Goal: Find specific page/section: Find specific page/section

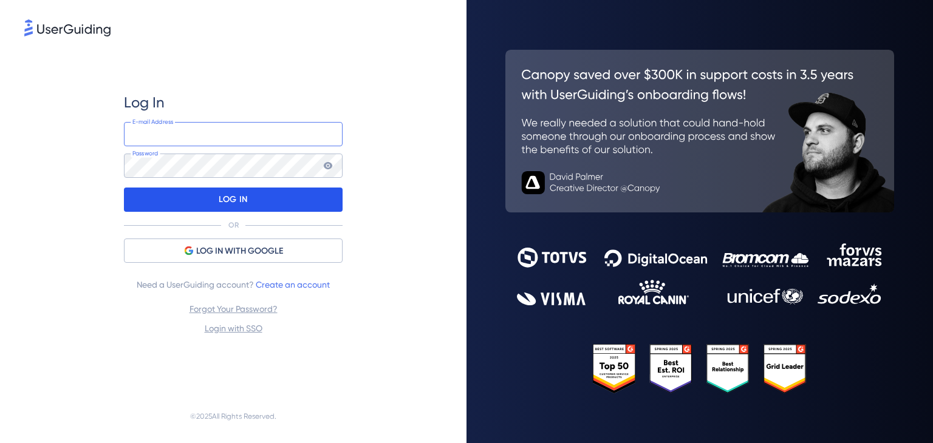
type input "[EMAIL_ADDRESS][DOMAIN_NAME]"
click at [209, 202] on div "LOG IN" at bounding box center [233, 200] width 219 height 24
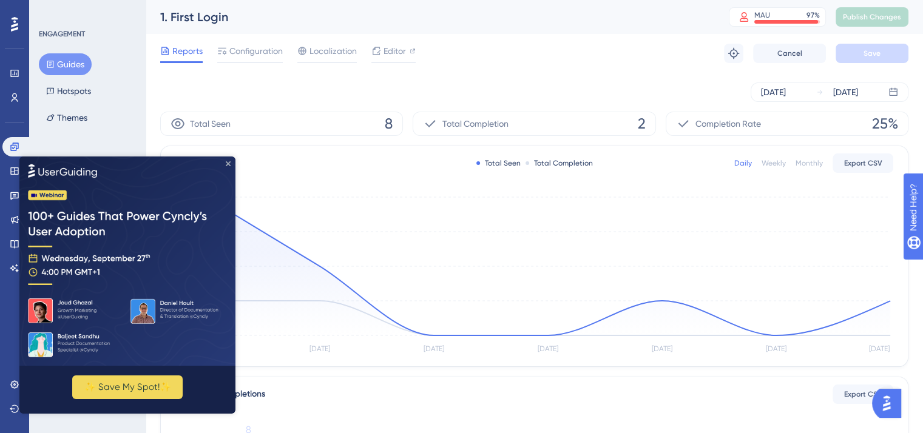
click at [230, 161] on icon "Close Preview" at bounding box center [228, 163] width 5 height 5
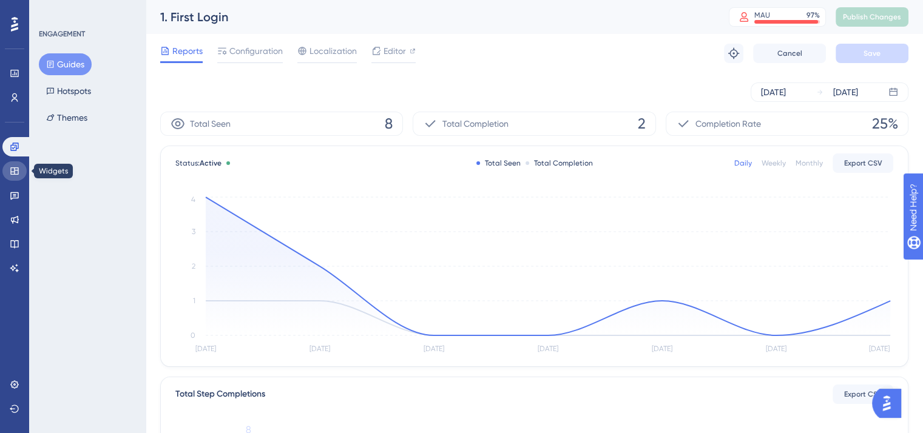
click at [15, 171] on icon at bounding box center [14, 171] width 8 height 7
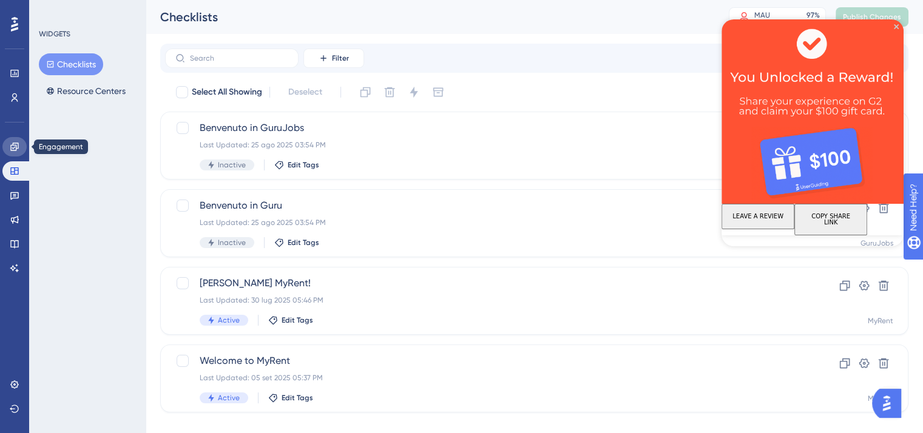
click at [17, 141] on link at bounding box center [14, 146] width 24 height 19
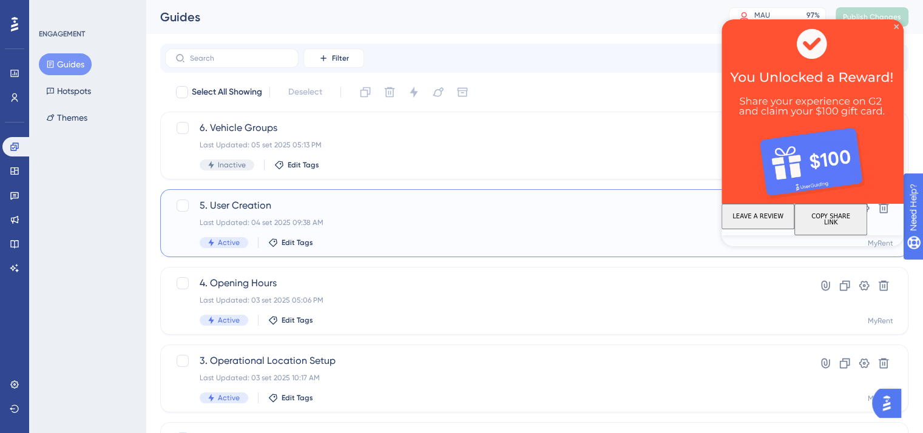
click at [389, 210] on span "5. User Creation" at bounding box center [486, 206] width 572 height 15
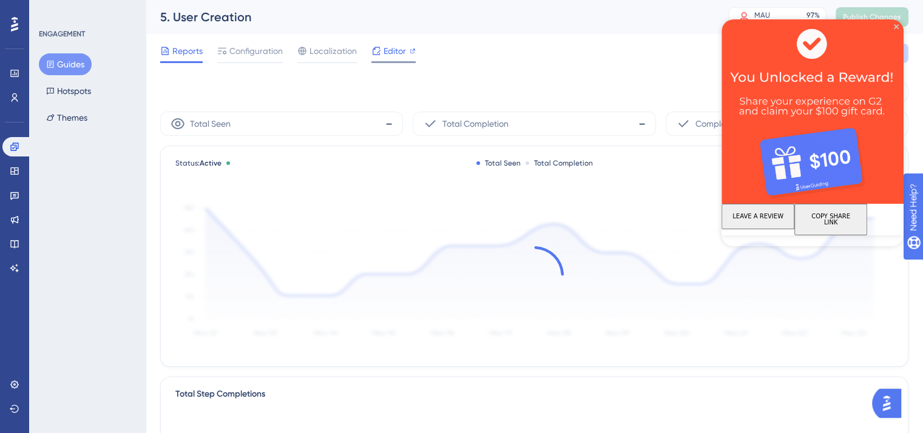
click at [389, 52] on span "Editor" at bounding box center [395, 51] width 22 height 15
